Goal: Check status: Check status

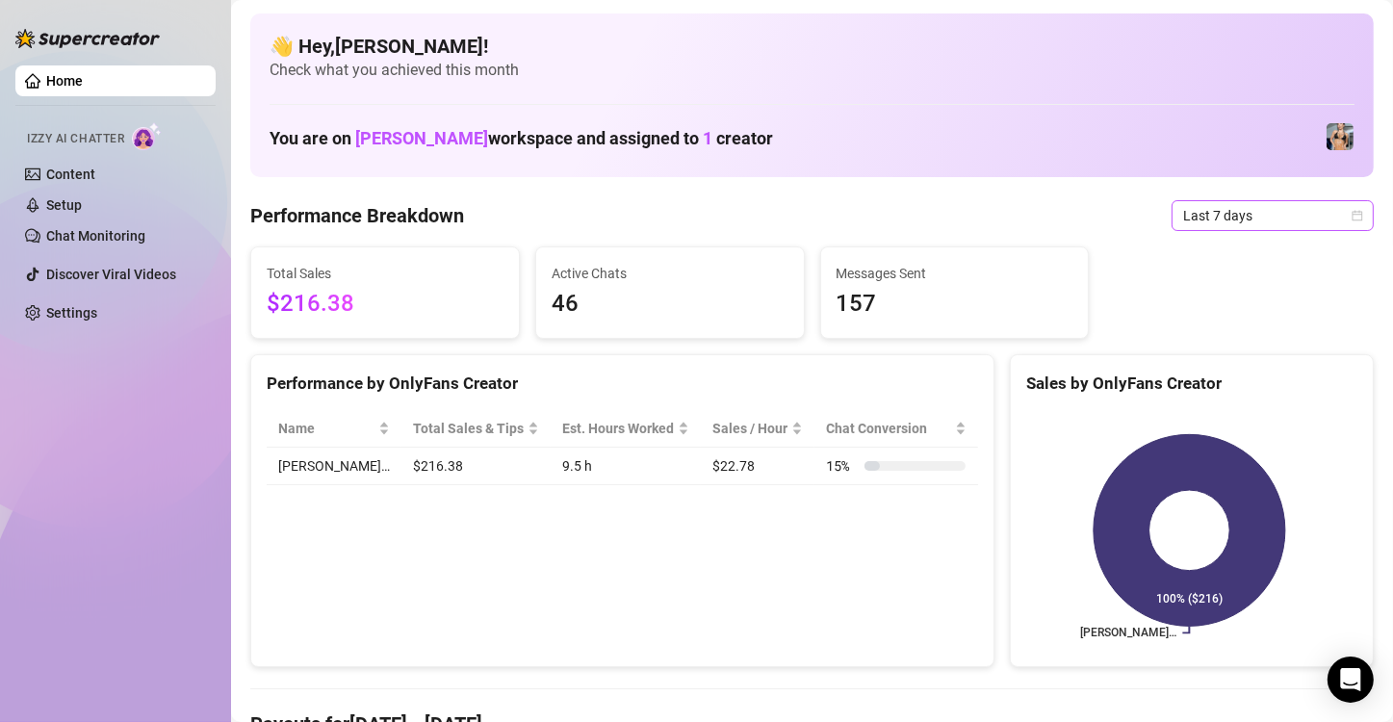
click at [1203, 230] on div "Last 7 days" at bounding box center [1273, 215] width 202 height 31
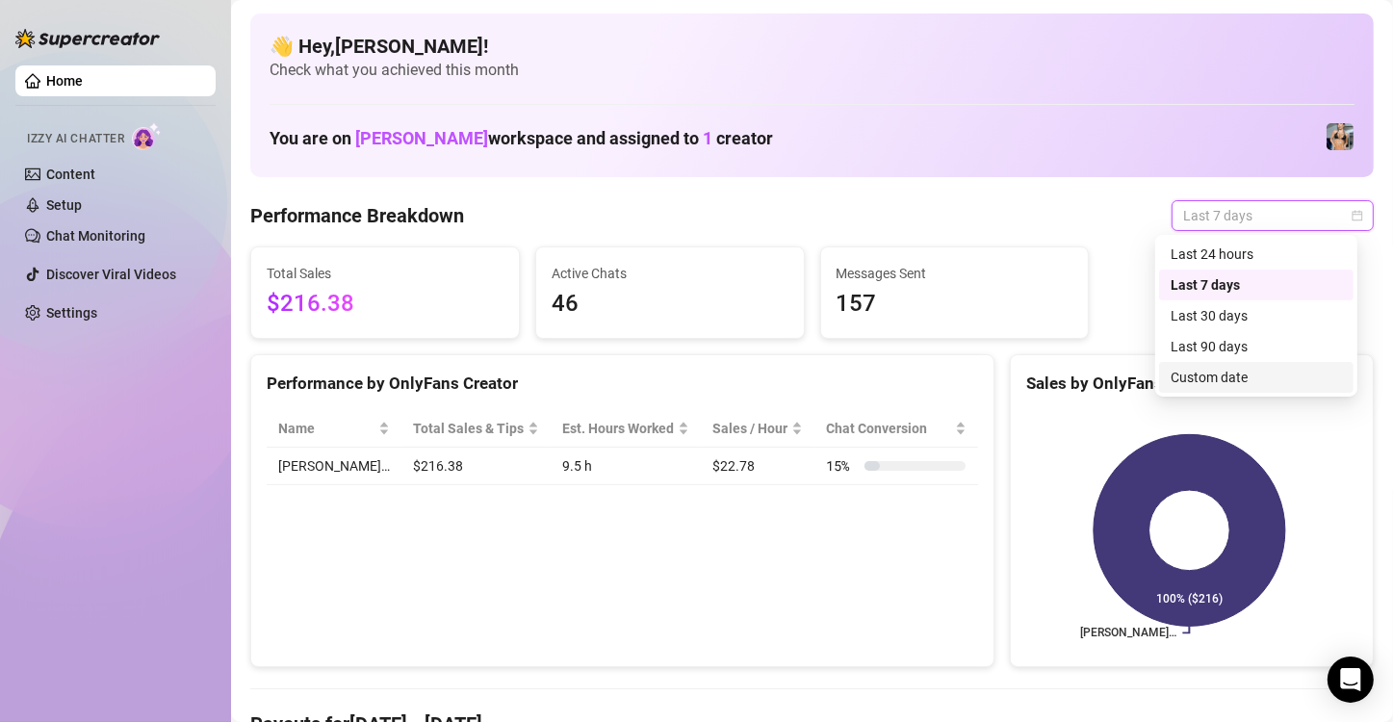
click at [1202, 379] on div "Custom date" at bounding box center [1256, 377] width 171 height 21
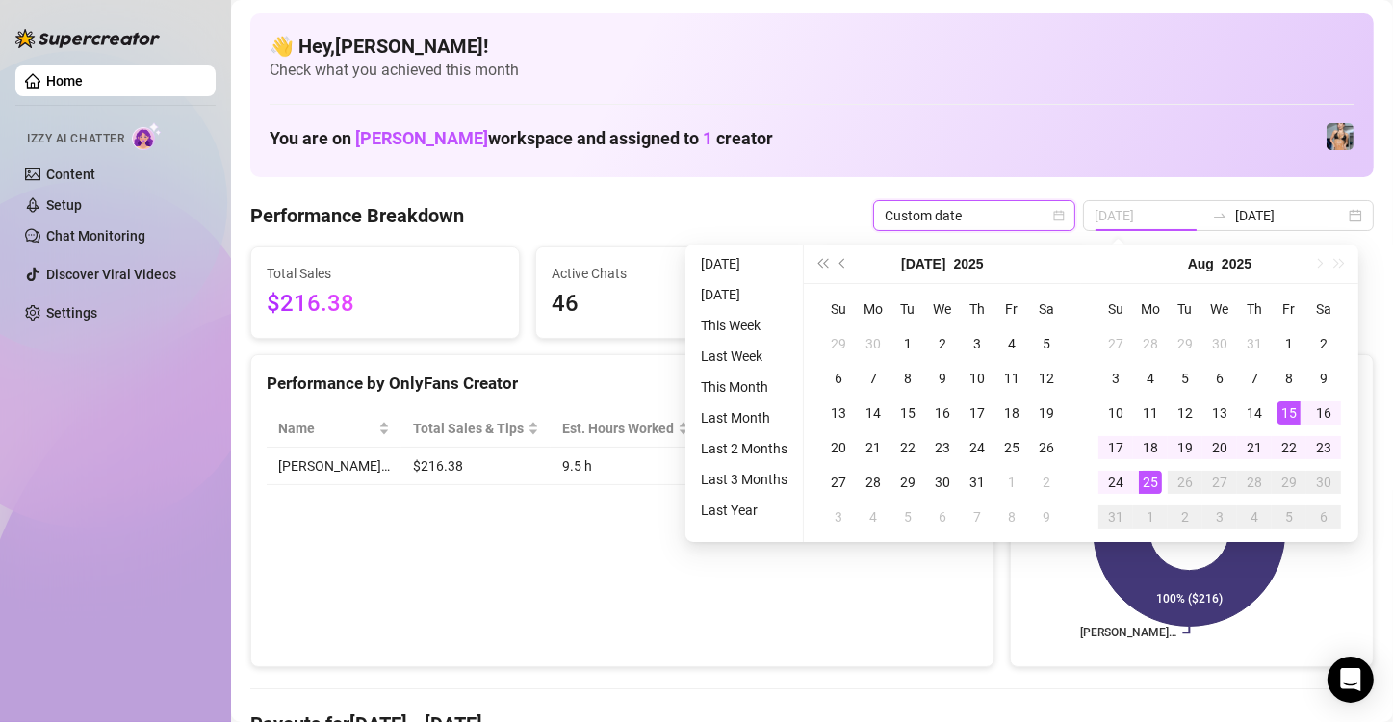
type input "[DATE]"
click at [1297, 413] on div "15" at bounding box center [1289, 412] width 23 height 23
type input "[DATE]"
click at [1143, 489] on div "25" at bounding box center [1150, 482] width 23 height 23
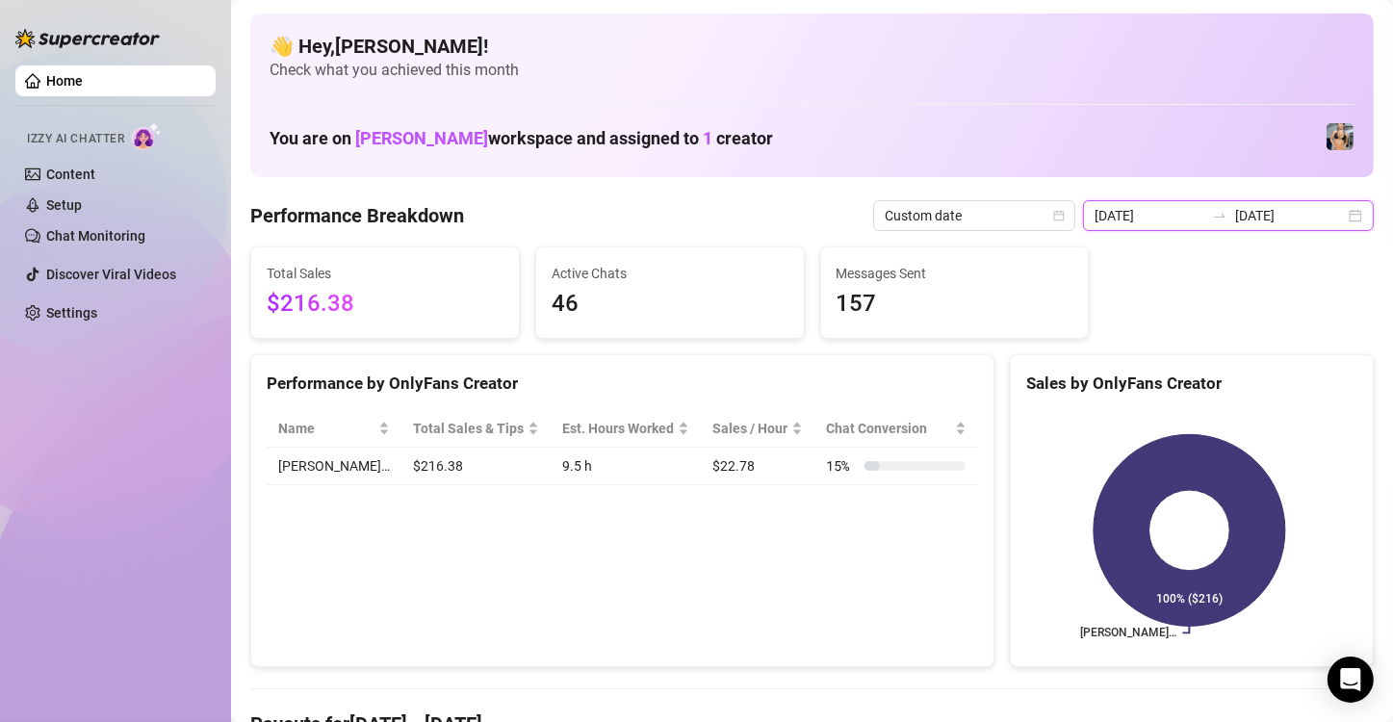
click at [1266, 225] on input "[DATE]" at bounding box center [1290, 215] width 110 height 21
click at [1305, 250] on div "[DATE]" at bounding box center [1219, 264] width 175 height 39
click at [1345, 213] on div "[DATE] [DATE]" at bounding box center [1228, 215] width 291 height 31
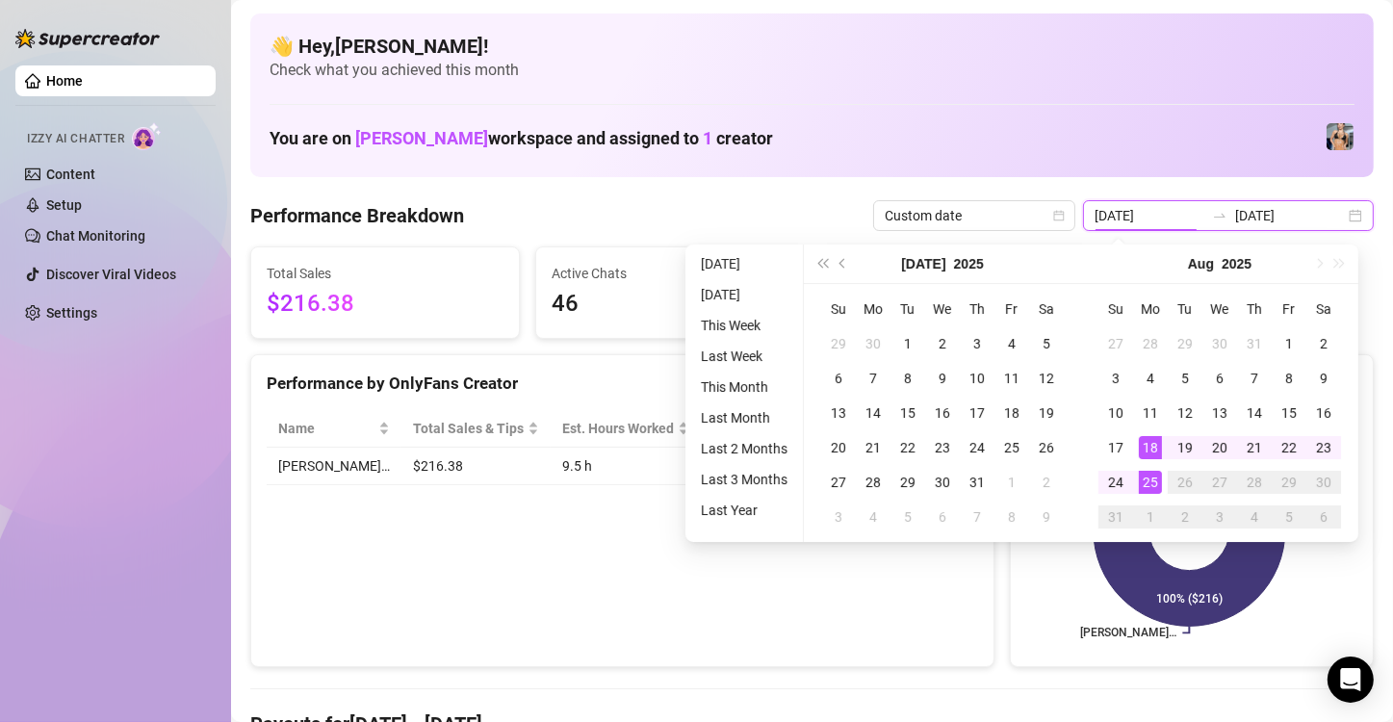
click at [1158, 215] on input "[DATE]" at bounding box center [1150, 215] width 110 height 21
type input "[DATE]"
click at [1296, 408] on div "15" at bounding box center [1289, 412] width 23 height 23
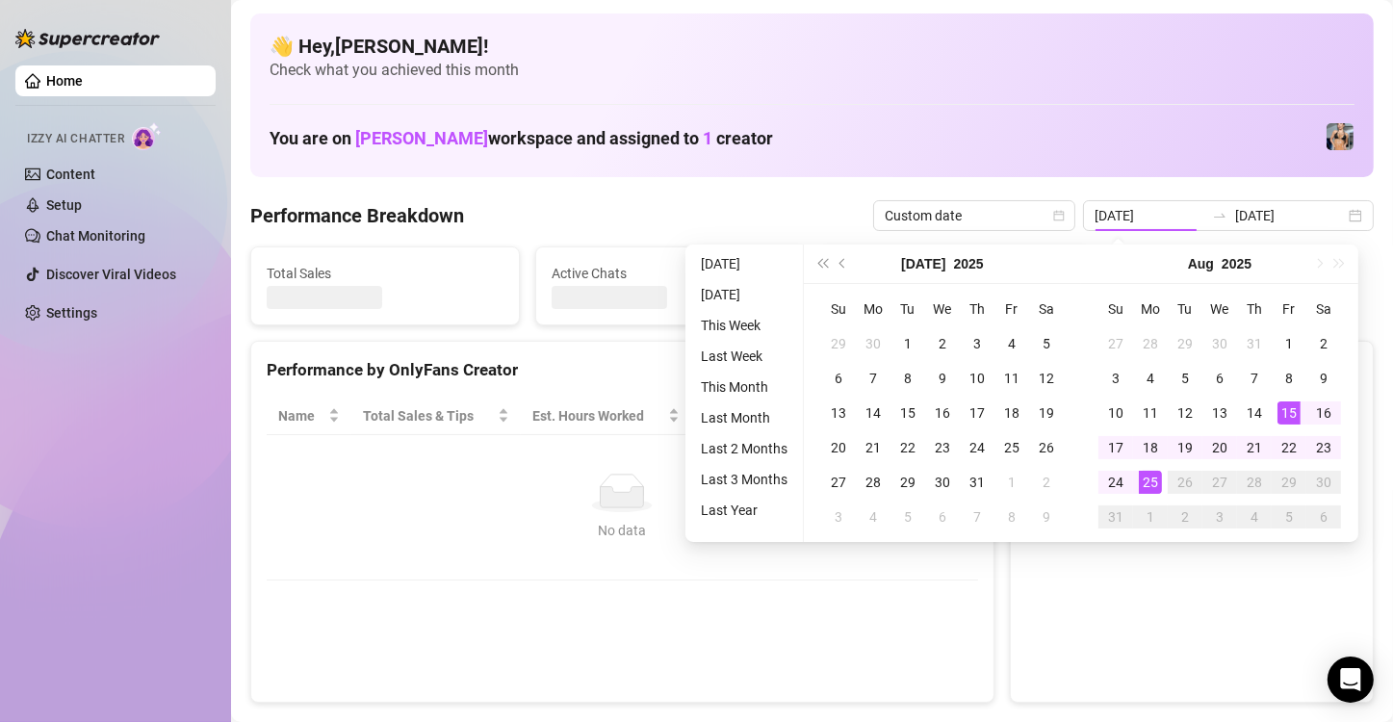
type input "[DATE]"
